Goal: Task Accomplishment & Management: Manage account settings

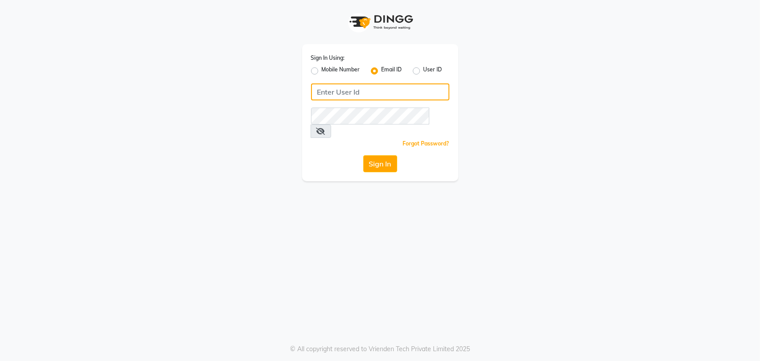
click at [358, 94] on input "Username" at bounding box center [380, 91] width 138 height 17
type input "[EMAIL_ADDRESS][DOMAIN_NAME]"
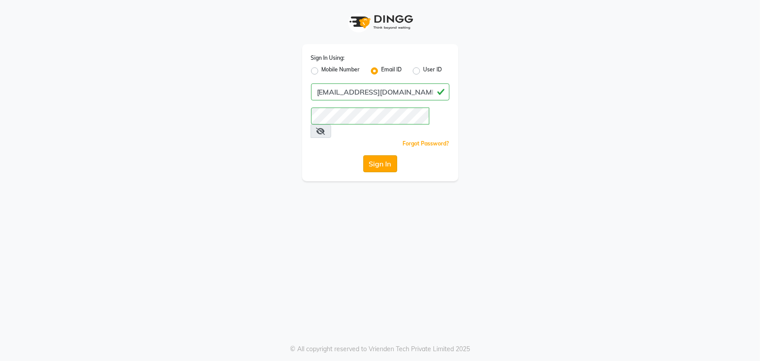
click at [375, 155] on button "Sign In" at bounding box center [380, 163] width 34 height 17
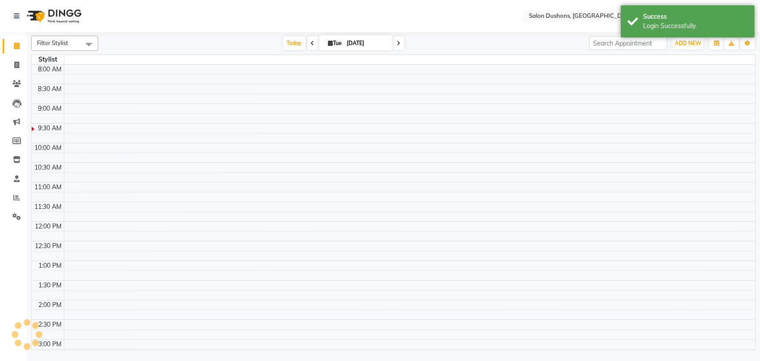
select select "en"
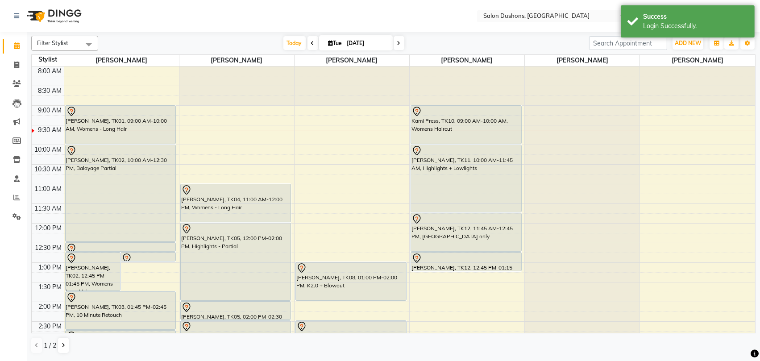
click at [394, 45] on span at bounding box center [399, 43] width 11 height 14
type input "[DATE]"
